Goal: Task Accomplishment & Management: Use online tool/utility

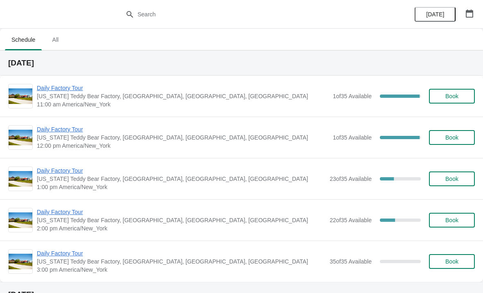
click at [70, 98] on span "[US_STATE] Teddy Bear Factory, [GEOGRAPHIC_DATA], [GEOGRAPHIC_DATA], [GEOGRAPHI…" at bounding box center [183, 96] width 292 height 8
click at [64, 89] on span "Daily Factory Tour" at bounding box center [183, 88] width 292 height 8
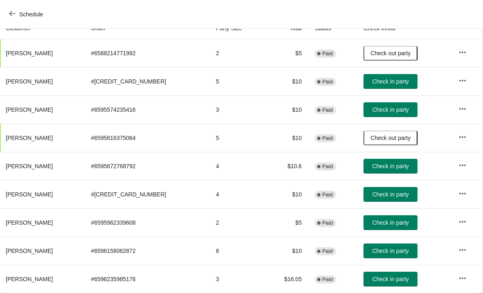
scroll to position [97, 0]
click at [391, 81] on span "Check in party" at bounding box center [390, 81] width 36 height 7
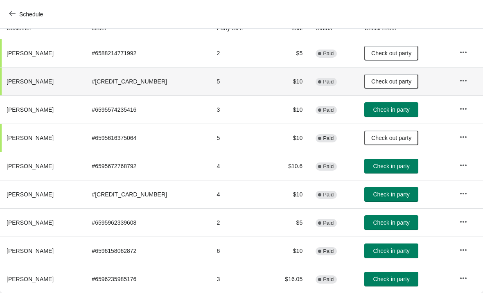
scroll to position [97, 0]
click at [14, 14] on icon "button" at bounding box center [12, 13] width 7 height 7
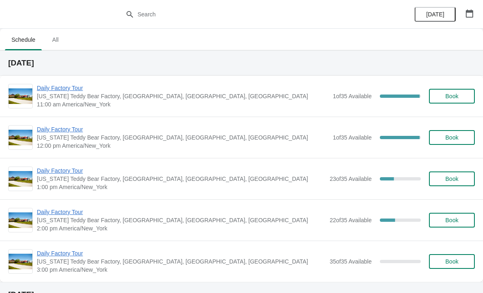
scroll to position [0, 0]
click at [62, 128] on span "Daily Factory Tour" at bounding box center [183, 129] width 292 height 8
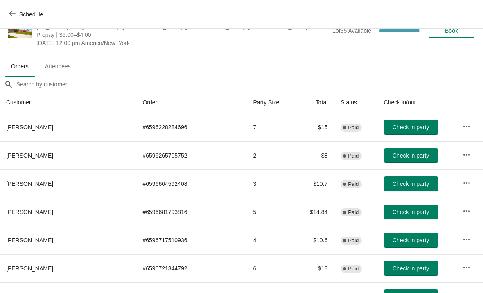
scroll to position [22, 0]
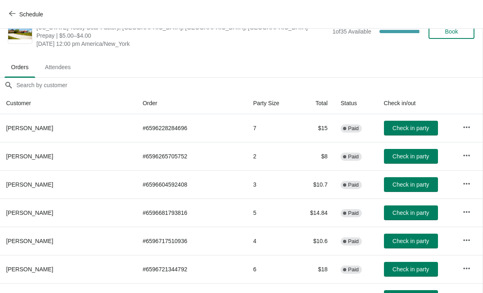
click at [10, 12] on icon "button" at bounding box center [12, 13] width 7 height 7
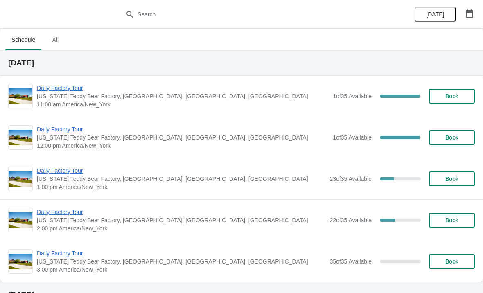
click at [58, 91] on span "Daily Factory Tour" at bounding box center [183, 88] width 292 height 8
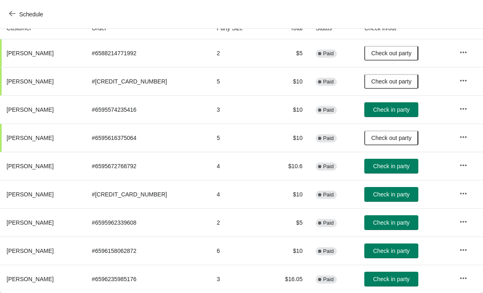
scroll to position [97, 0]
click at [389, 249] on span "Check in party" at bounding box center [391, 251] width 36 height 7
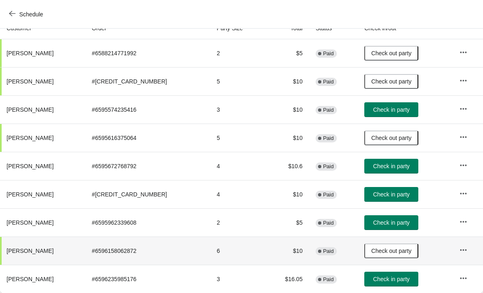
click at [381, 277] on span "Check in party" at bounding box center [391, 279] width 36 height 7
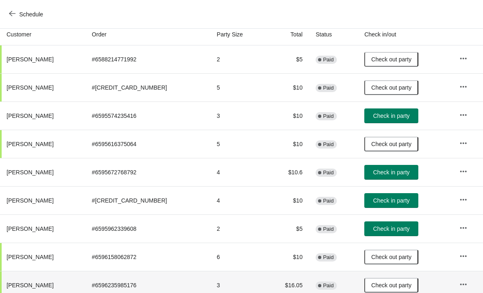
scroll to position [90, 0]
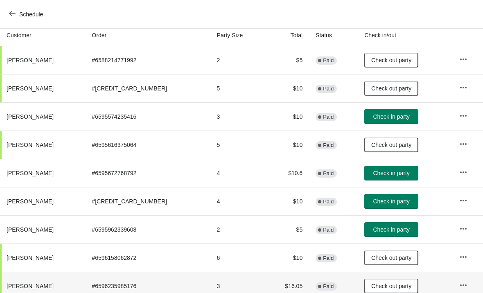
click at [18, 10] on span "Schedule" at bounding box center [27, 14] width 32 height 8
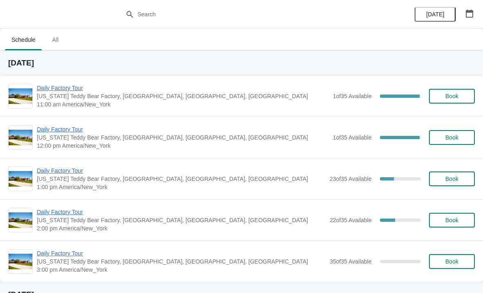
click at [67, 90] on span "Daily Factory Tour" at bounding box center [183, 88] width 292 height 8
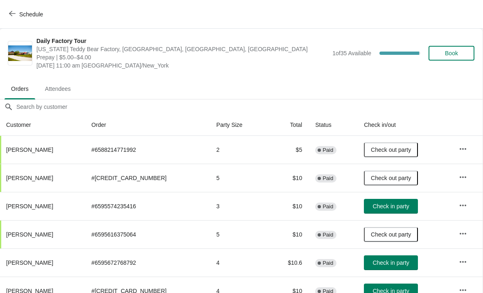
scroll to position [0, 0]
click at [14, 11] on icon "button" at bounding box center [12, 13] width 7 height 7
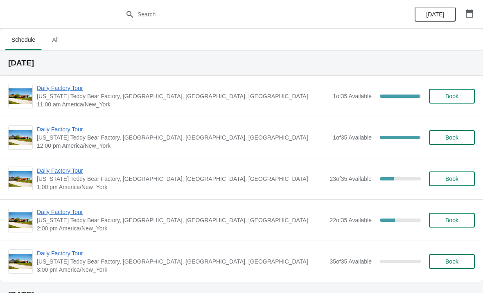
click at [65, 133] on span "Daily Factory Tour" at bounding box center [183, 129] width 292 height 8
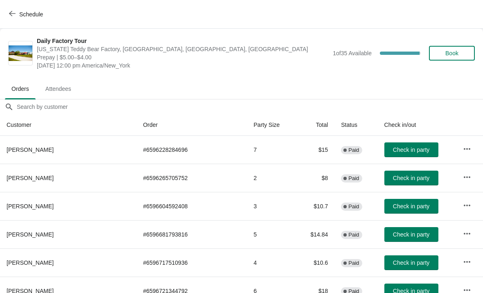
click at [5, 17] on button "Schedule" at bounding box center [26, 14] width 45 height 15
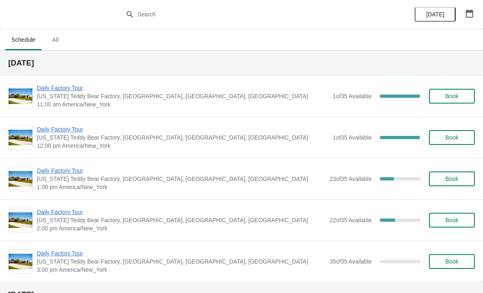
click at [72, 91] on span "Daily Factory Tour" at bounding box center [183, 88] width 292 height 8
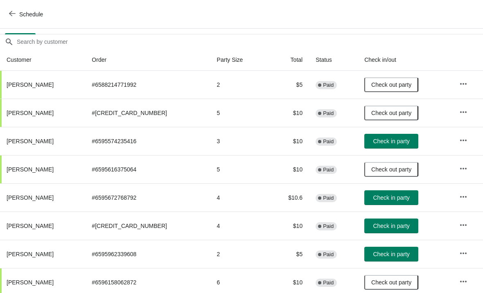
scroll to position [64, 0]
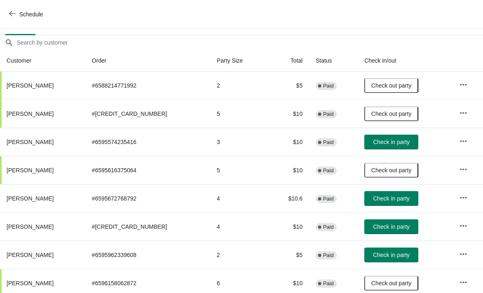
click at [384, 227] on span "Check in party" at bounding box center [391, 226] width 36 height 7
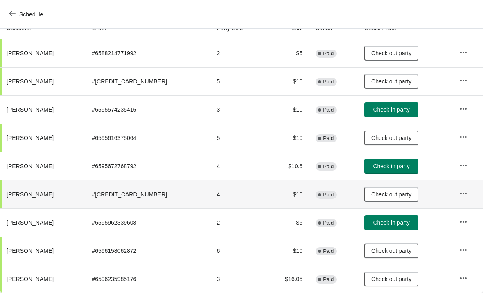
scroll to position [97, 0]
click at [385, 111] on span "Check in party" at bounding box center [391, 109] width 36 height 7
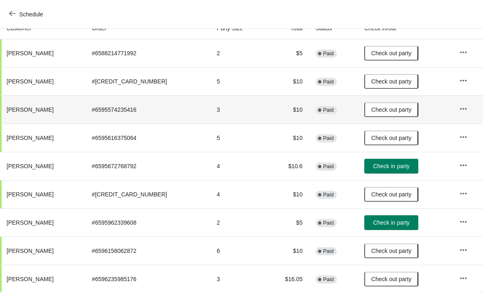
click at [12, 17] on span "button" at bounding box center [12, 14] width 7 height 8
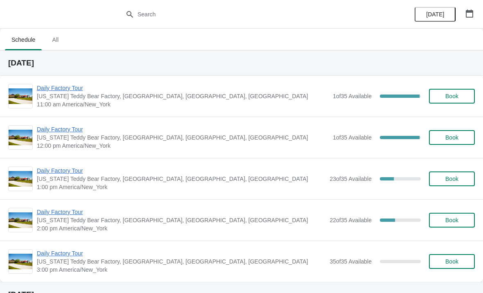
click at [49, 133] on span "Daily Factory Tour" at bounding box center [183, 129] width 292 height 8
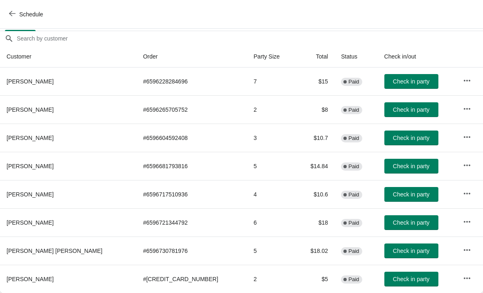
scroll to position [68, 0]
click at [15, 15] on icon "button" at bounding box center [12, 13] width 7 height 7
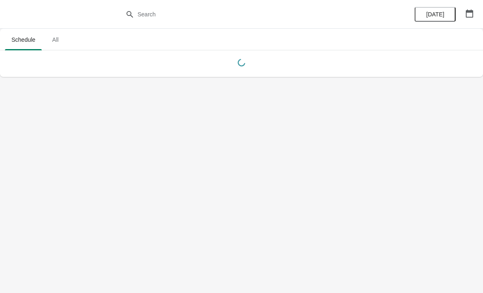
scroll to position [0, 0]
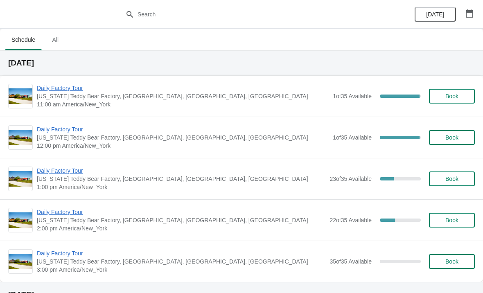
click at [65, 126] on span "Daily Factory Tour" at bounding box center [183, 129] width 292 height 8
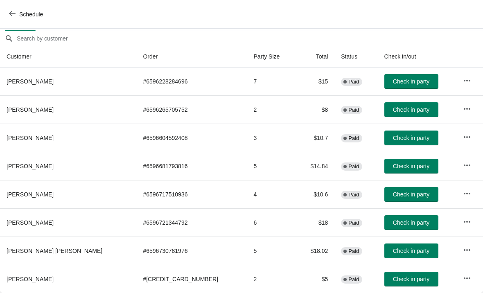
scroll to position [68, 0]
click at [393, 225] on span "Check in party" at bounding box center [411, 222] width 36 height 7
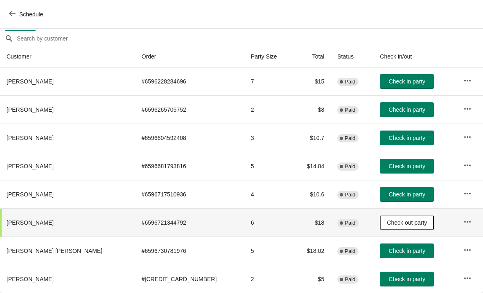
click at [389, 113] on span "Check in party" at bounding box center [407, 109] width 36 height 7
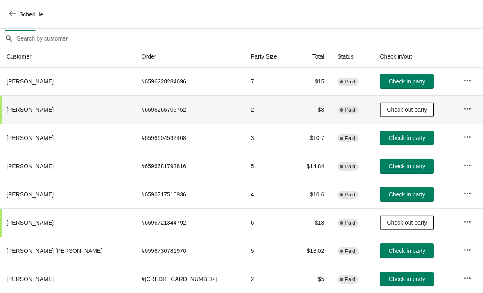
click at [16, 14] on span "Schedule" at bounding box center [27, 14] width 32 height 8
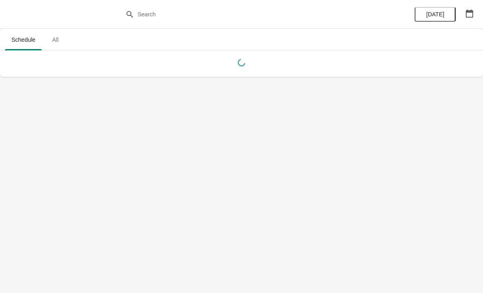
scroll to position [0, 0]
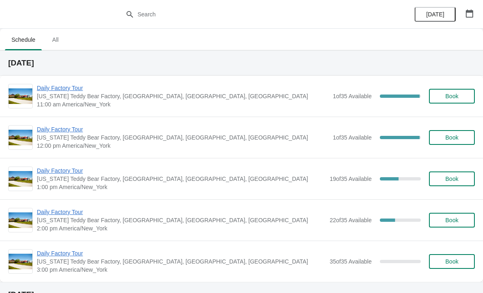
click at [61, 89] on span "Daily Factory Tour" at bounding box center [183, 88] width 292 height 8
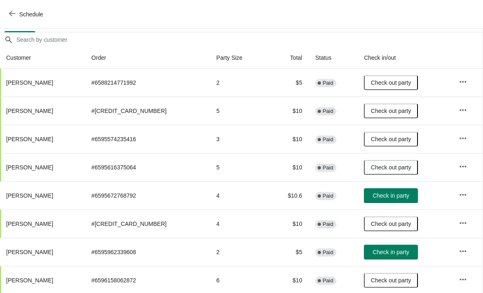
scroll to position [62, 0]
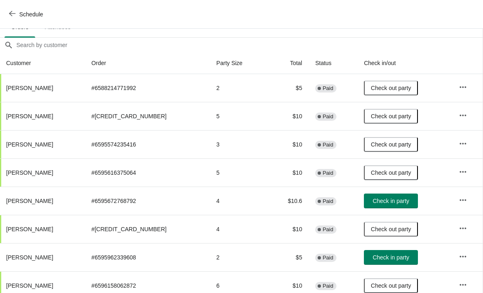
click at [7, 14] on button "Schedule" at bounding box center [26, 14] width 45 height 15
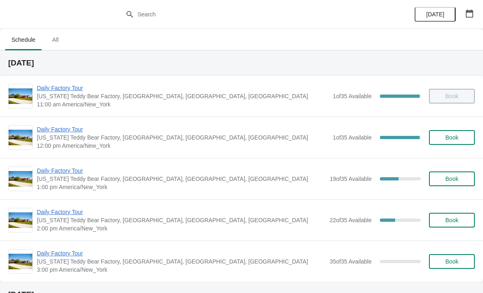
click at [55, 126] on span "Daily Factory Tour" at bounding box center [183, 129] width 292 height 8
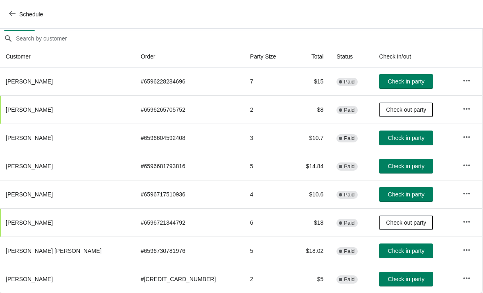
scroll to position [68, 0]
click at [7, 14] on button "Schedule" at bounding box center [26, 14] width 45 height 15
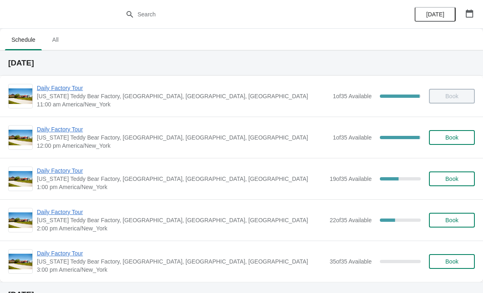
click at [52, 131] on span "Daily Factory Tour" at bounding box center [183, 129] width 292 height 8
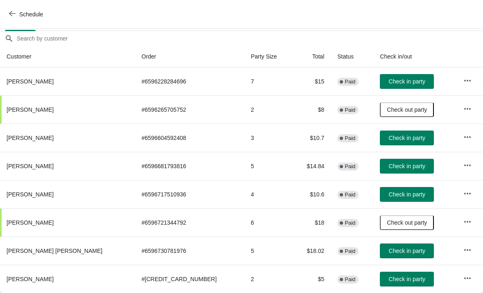
scroll to position [68, 0]
click at [398, 254] on span "Check in party" at bounding box center [407, 251] width 36 height 7
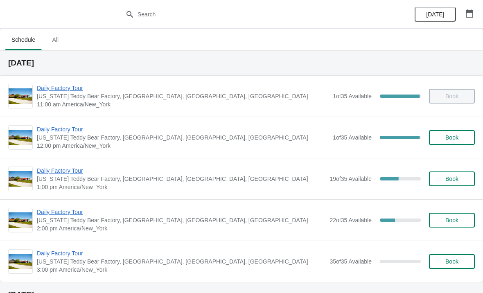
click at [74, 126] on span "Daily Factory Tour" at bounding box center [183, 129] width 292 height 8
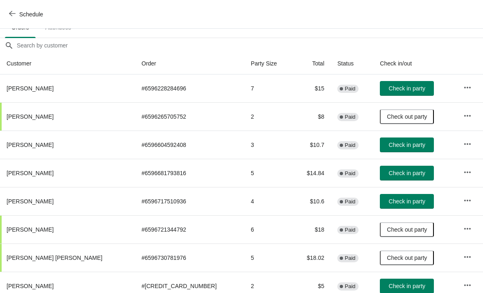
scroll to position [61, 0]
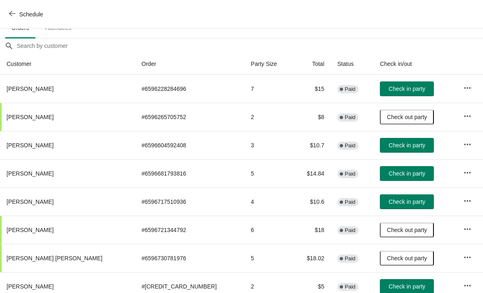
click at [389, 205] on span "Check in party" at bounding box center [407, 201] width 36 height 7
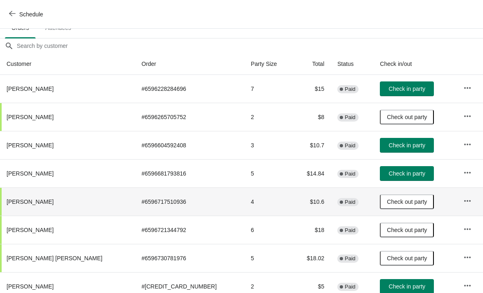
click at [389, 286] on span "Check in party" at bounding box center [407, 286] width 36 height 7
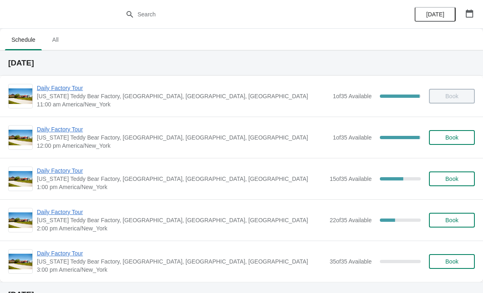
click at [51, 132] on span "Daily Factory Tour" at bounding box center [183, 129] width 292 height 8
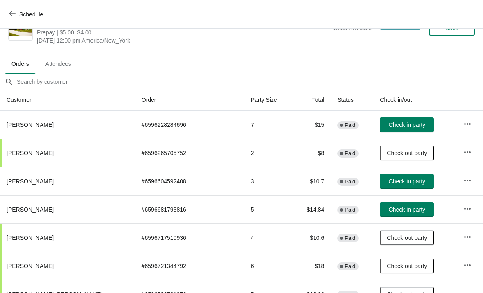
scroll to position [25, 0]
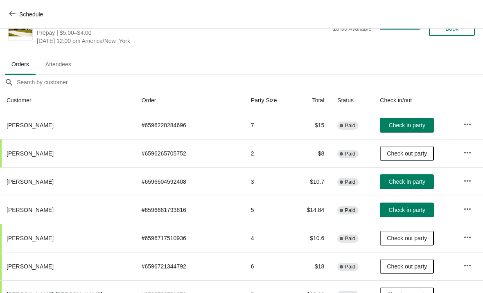
click at [380, 186] on button "Check in party" at bounding box center [407, 181] width 54 height 15
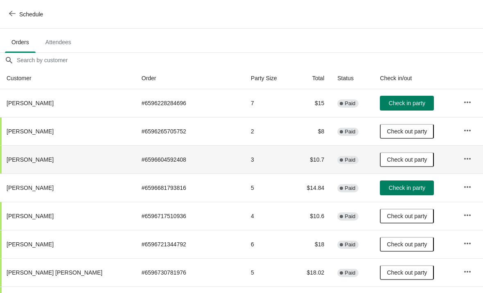
scroll to position [47, 0]
click at [16, 16] on span "Schedule" at bounding box center [27, 14] width 32 height 8
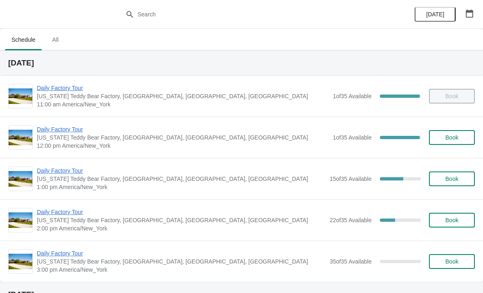
click at [77, 172] on span "Daily Factory Tour" at bounding box center [181, 171] width 289 height 8
click at [74, 130] on span "Daily Factory Tour" at bounding box center [183, 129] width 292 height 8
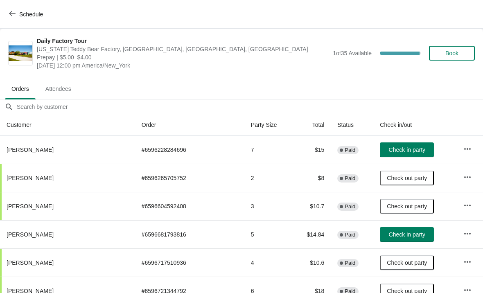
click at [389, 235] on span "Check in party" at bounding box center [407, 234] width 36 height 7
